Goal: Task Accomplishment & Management: Manage account settings

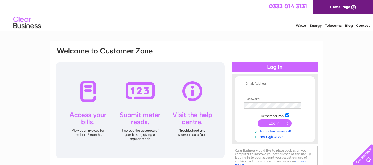
type input "derek@a1automotive.co.uk"
click at [279, 122] on input "submit" at bounding box center [275, 124] width 34 height 8
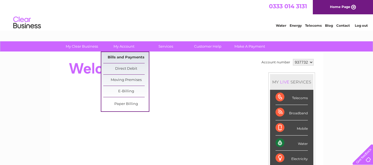
click at [119, 61] on link "Bills and Payments" at bounding box center [126, 57] width 46 height 11
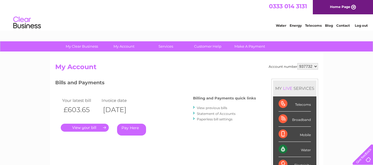
click at [92, 128] on link "." at bounding box center [85, 128] width 48 height 8
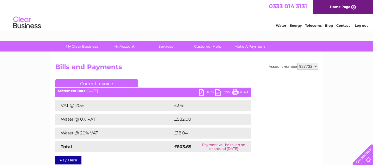
click at [212, 92] on link "PDF" at bounding box center [207, 93] width 17 height 8
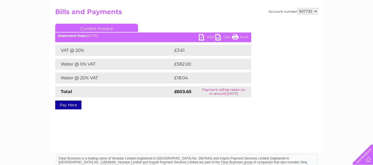
click at [315, 13] on select "937732 938668" at bounding box center [307, 11] width 21 height 7
select select "938668"
click at [297, 8] on select "937732 938668" at bounding box center [307, 11] width 21 height 7
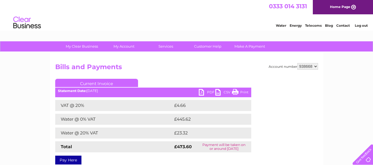
scroll to position [28, 0]
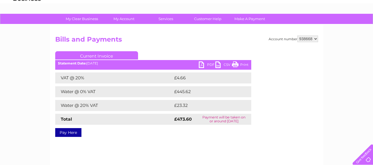
click at [206, 65] on link "PDF" at bounding box center [207, 66] width 17 height 8
